Goal: Transaction & Acquisition: Register for event/course

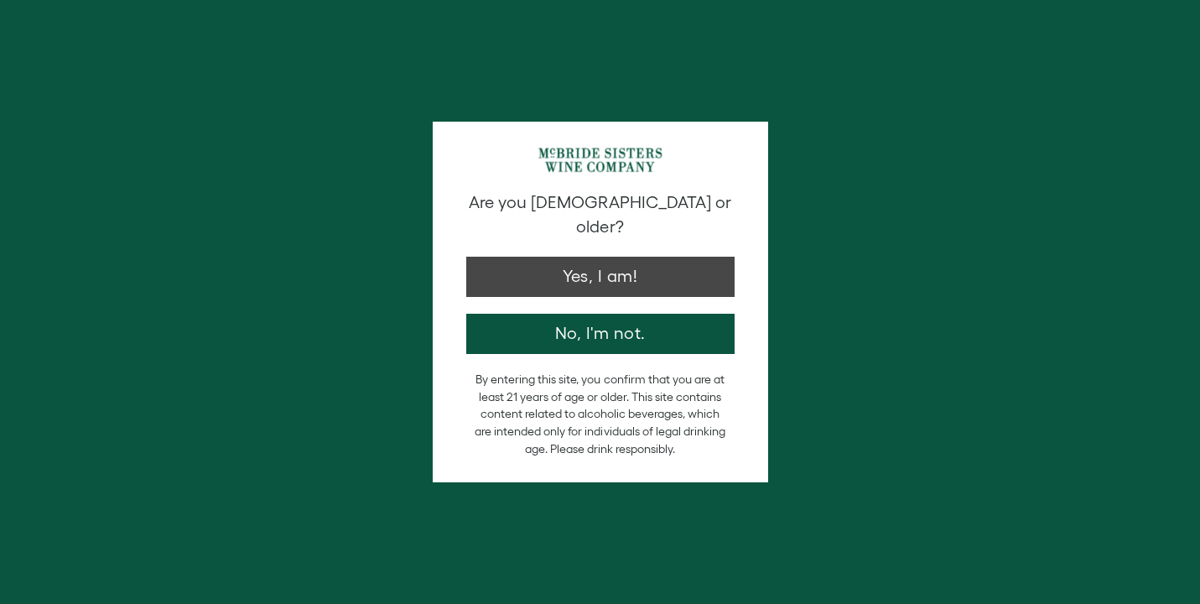
click at [527, 264] on button "Yes, I am!" at bounding box center [600, 277] width 268 height 40
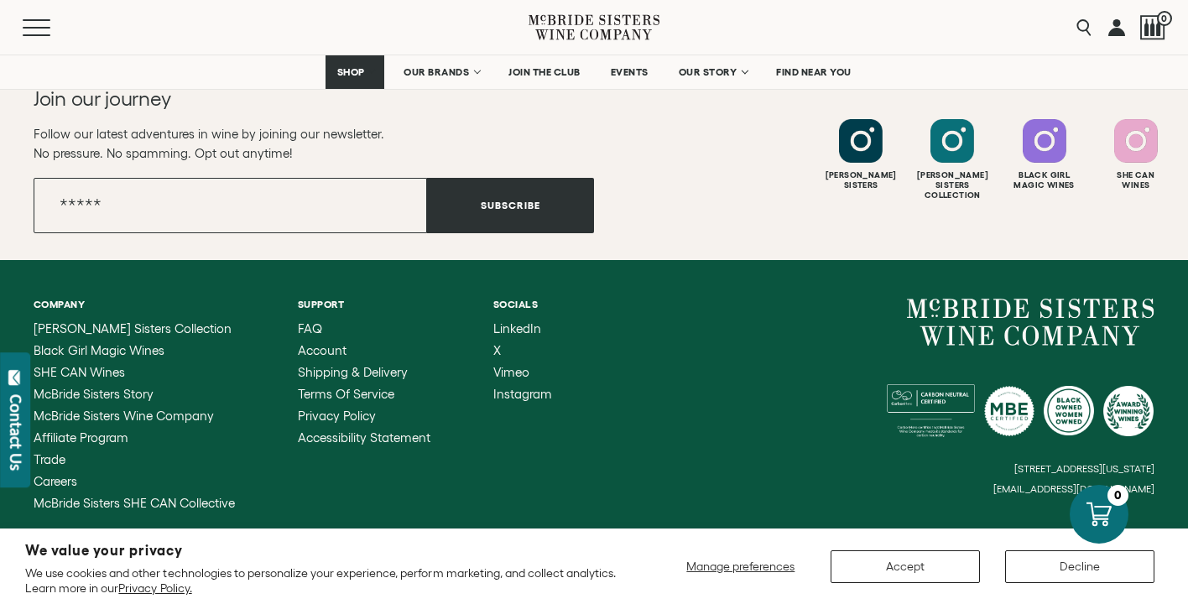
scroll to position [3660, 0]
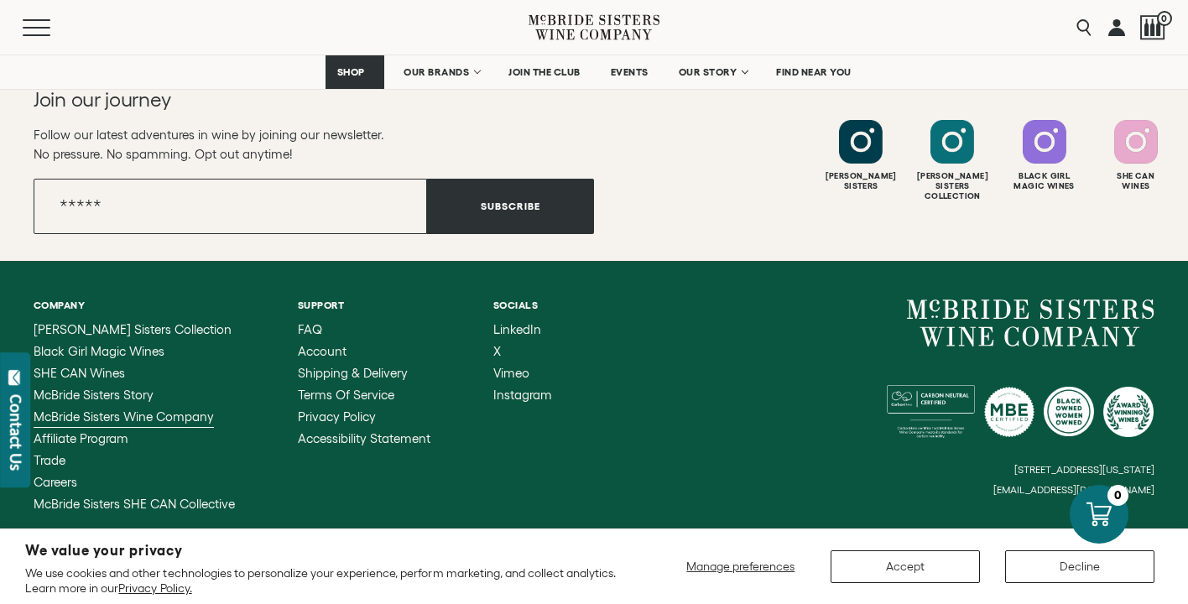
click at [156, 409] on span "McBride Sisters Wine Company" at bounding box center [124, 416] width 180 height 14
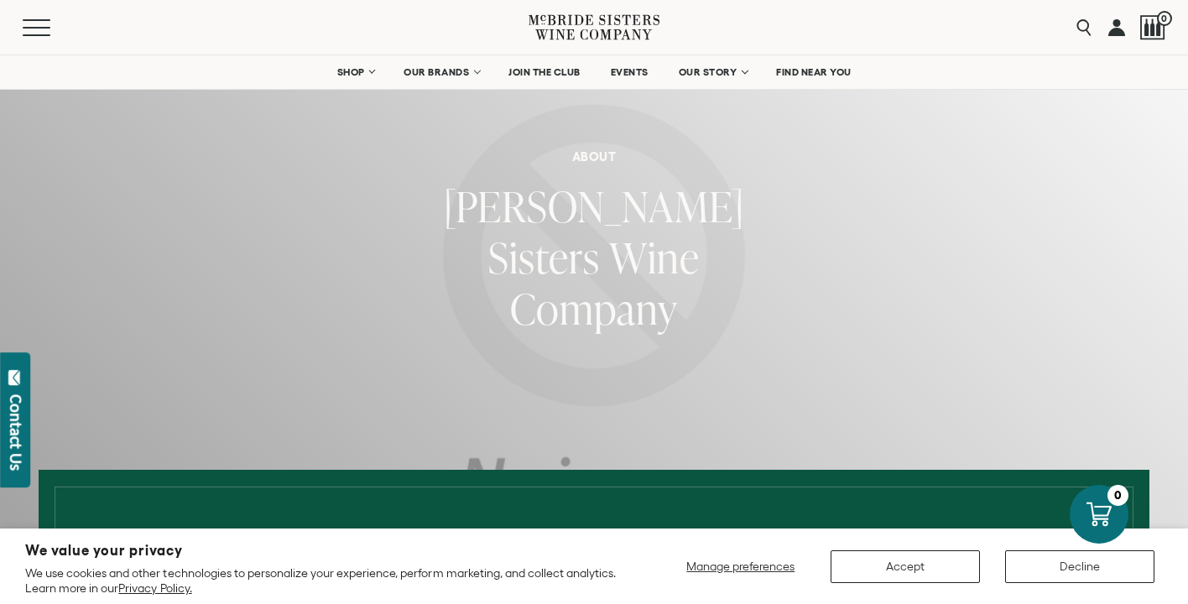
scroll to position [90, 0]
click at [942, 560] on button "Accept" at bounding box center [904, 566] width 149 height 33
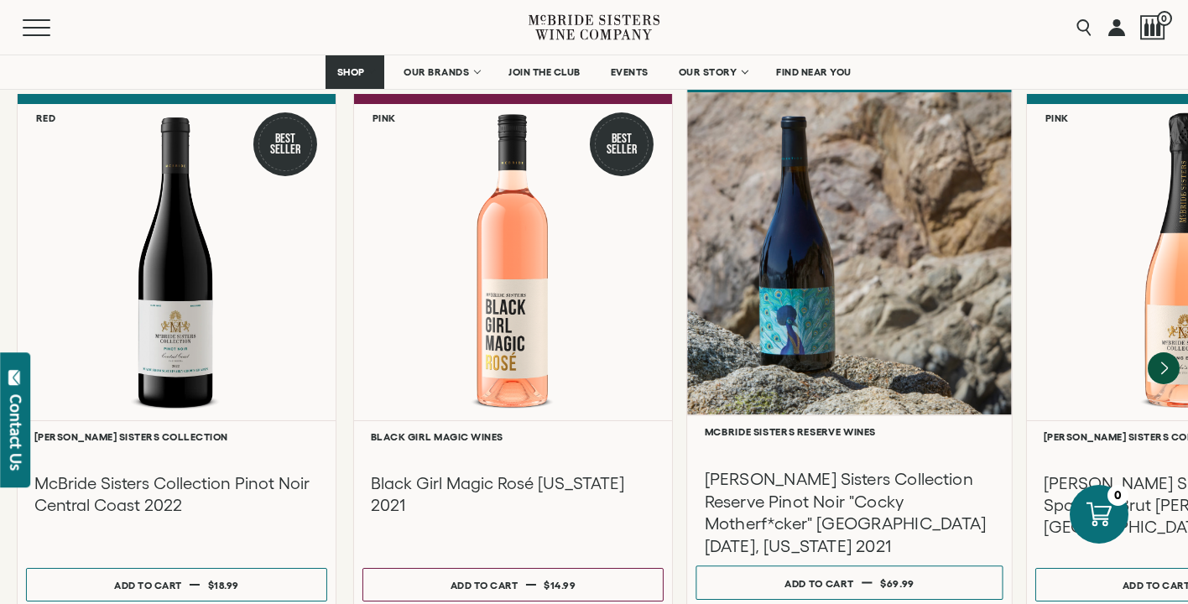
scroll to position [2296, 0]
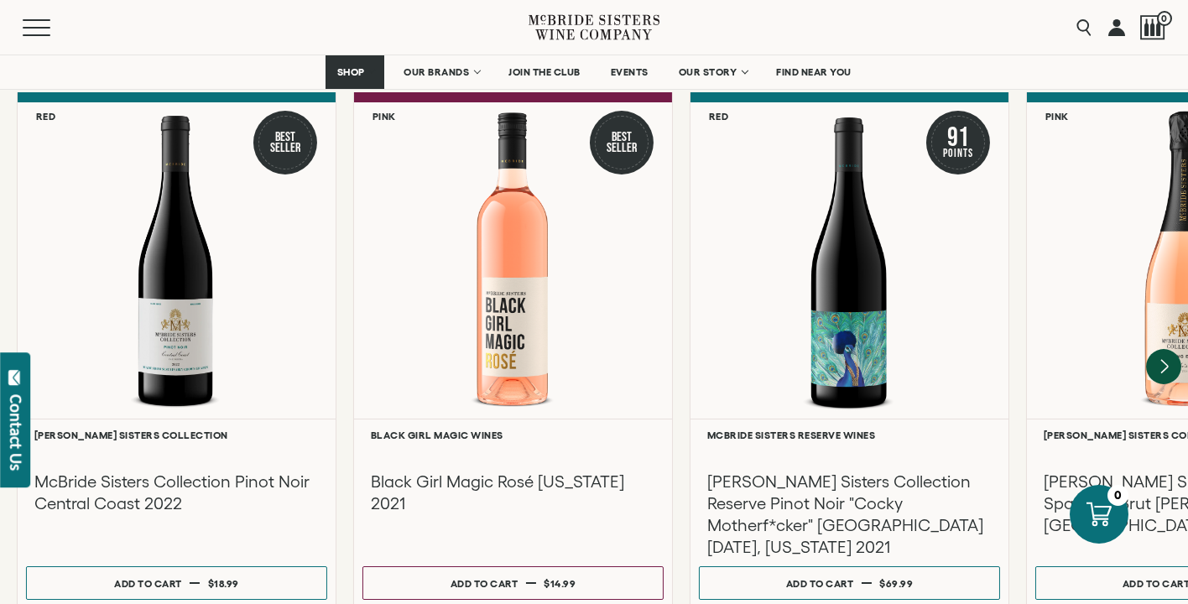
click at [1166, 360] on icon "Next" at bounding box center [1164, 366] width 7 height 13
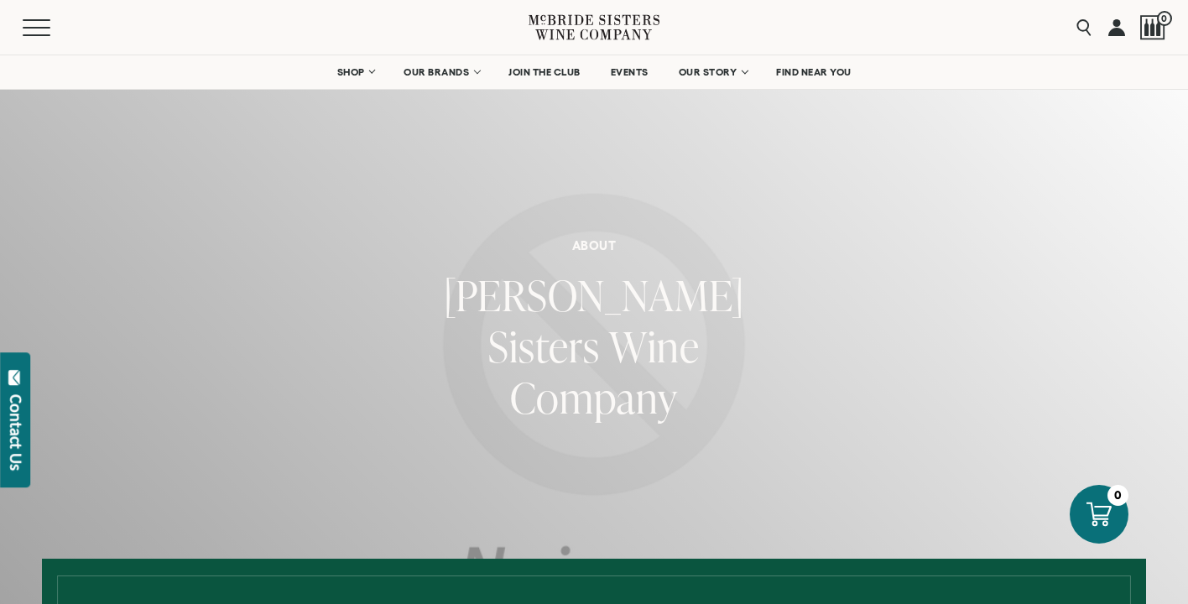
scroll to position [0, 0]
click at [611, 72] on span "EVENTS" at bounding box center [630, 72] width 38 height 12
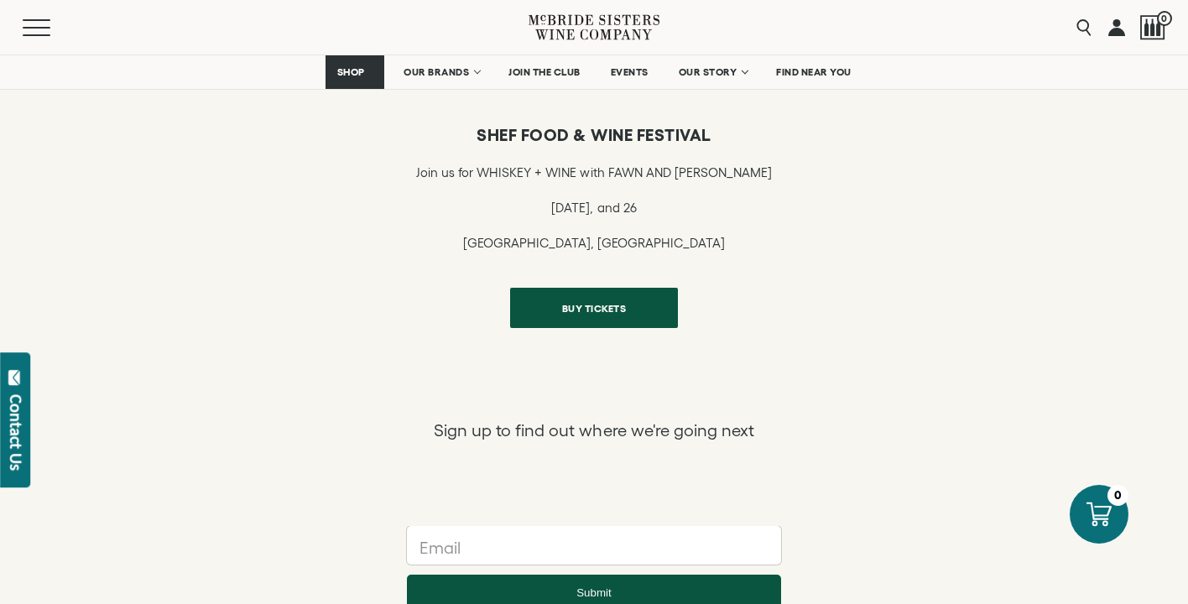
scroll to position [823, 0]
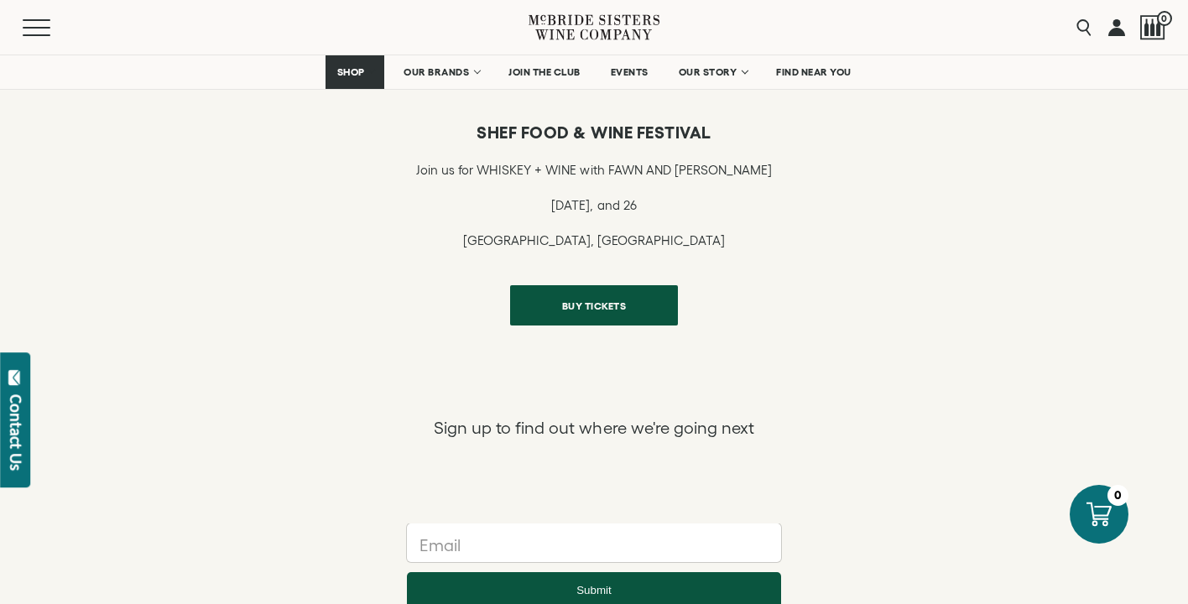
click at [633, 310] on span "BUY TICKETS" at bounding box center [594, 305] width 123 height 33
